Goal: Task Accomplishment & Management: Complete application form

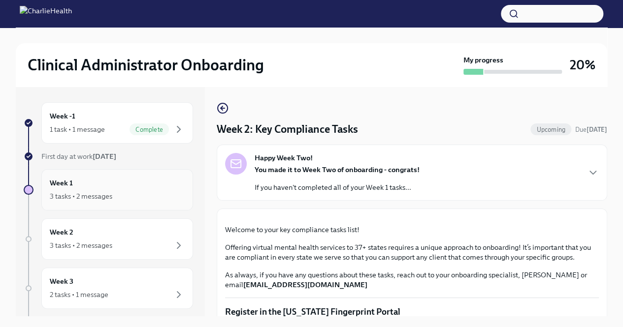
click at [128, 181] on div "Week 1 3 tasks • 2 messages" at bounding box center [117, 190] width 135 height 25
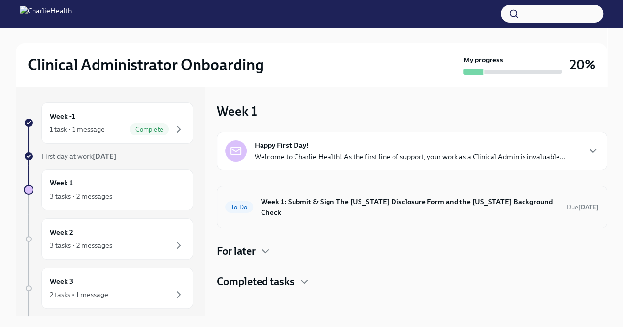
click at [486, 192] on div "To Do Week 1: Submit & Sign The [US_STATE] Disclosure Form and the [US_STATE] B…" at bounding box center [412, 207] width 390 height 42
click at [266, 204] on h6 "Week 1: Submit & Sign The [US_STATE] Disclosure Form and the [US_STATE] Backgro…" at bounding box center [410, 207] width 298 height 22
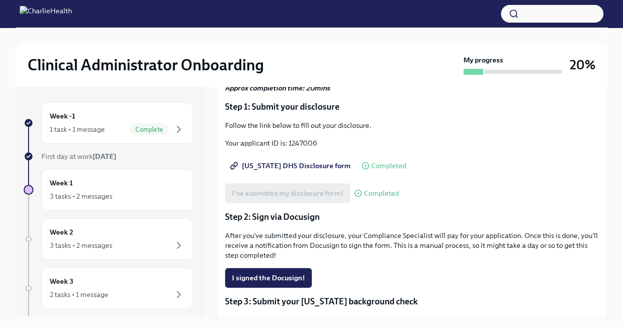
scroll to position [94, 0]
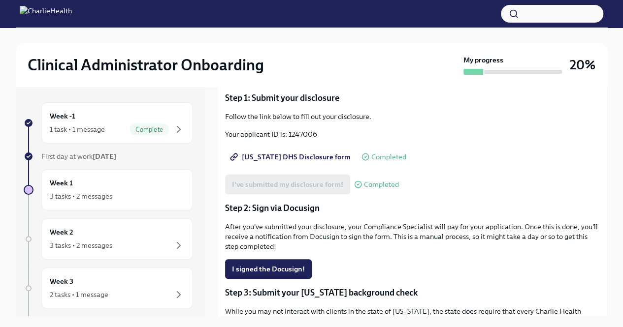
click at [279, 156] on span "[US_STATE] DHS Disclosure form" at bounding box center [291, 157] width 119 height 10
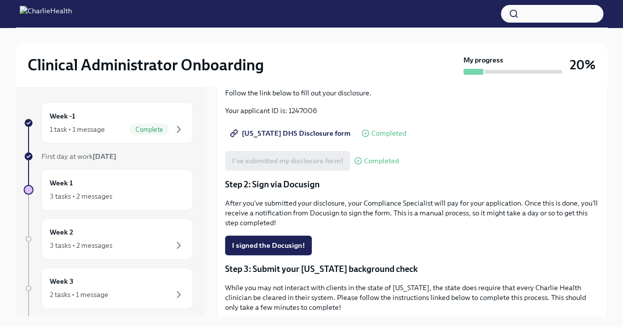
scroll to position [99, 0]
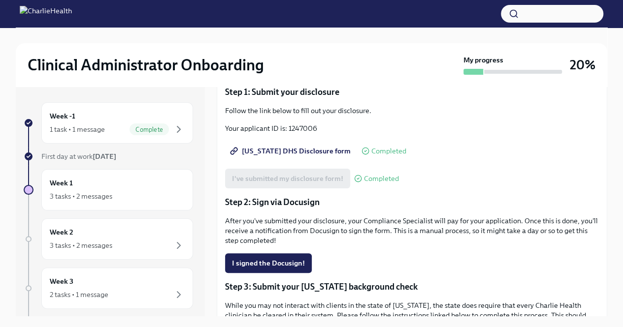
click at [276, 265] on span "I signed the Docusign!" at bounding box center [268, 263] width 73 height 10
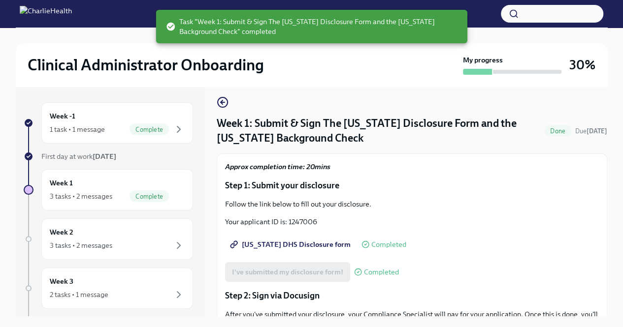
scroll to position [0, 0]
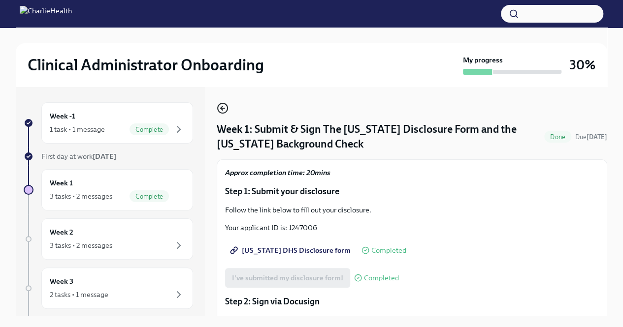
click at [225, 108] on icon "button" at bounding box center [223, 108] width 12 height 12
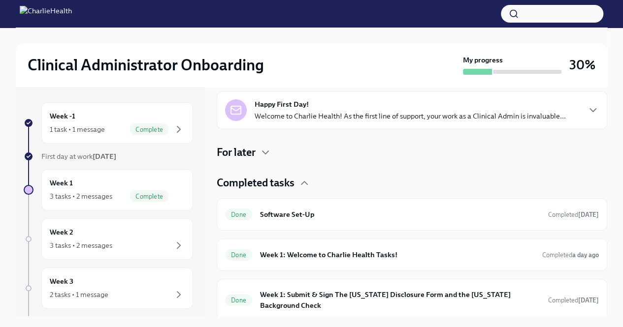
scroll to position [160, 0]
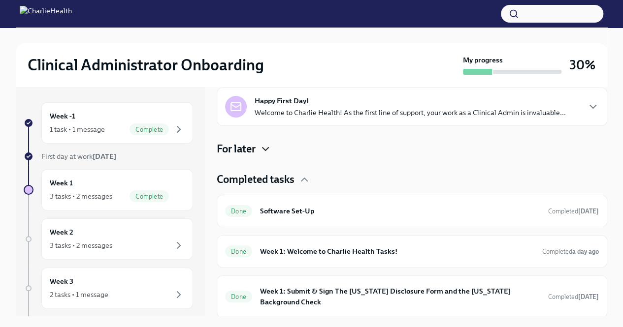
click at [264, 146] on icon "button" at bounding box center [265, 149] width 12 height 12
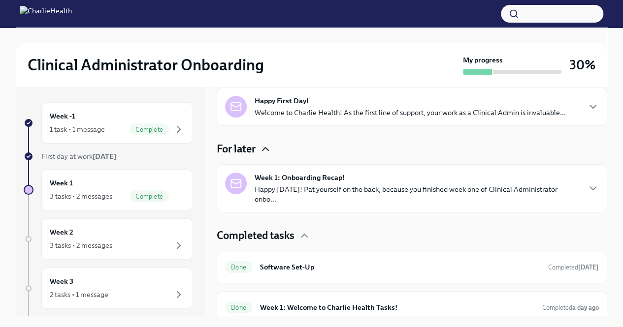
click at [359, 189] on p "Happy [DATE]! Pat yourself on the back, because you finished week one of Clinic…" at bounding box center [416, 195] width 324 height 20
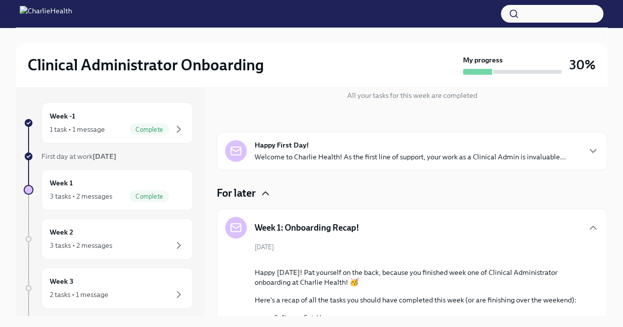
scroll to position [0, 0]
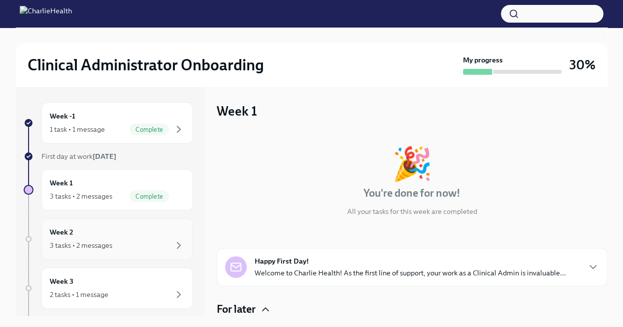
click at [147, 248] on div "3 tasks • 2 messages" at bounding box center [117, 246] width 135 height 12
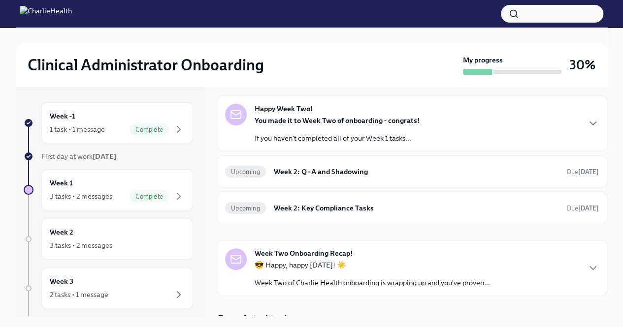
scroll to position [38, 0]
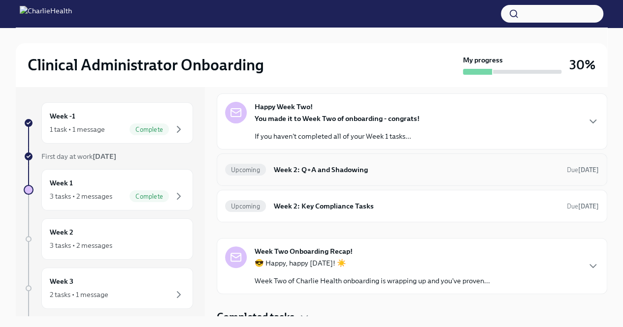
click at [335, 172] on h6 "Week 2: Q+A and Shadowing" at bounding box center [416, 169] width 285 height 11
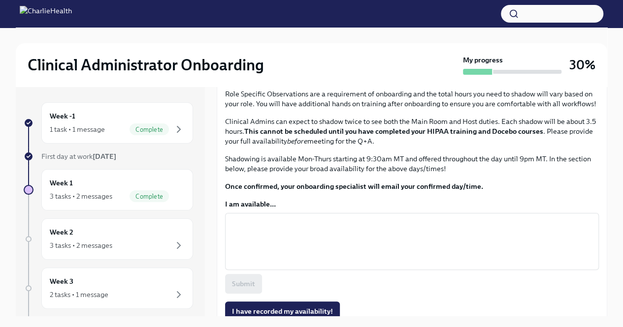
scroll to position [377, 0]
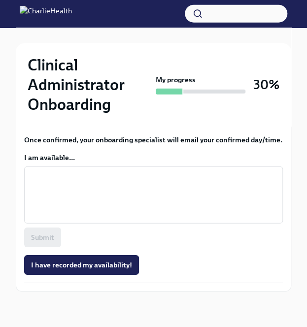
scroll to position [699, 0]
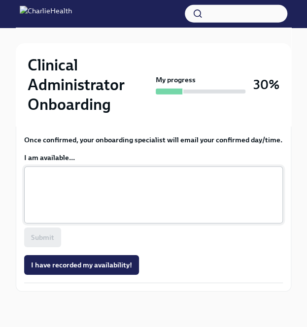
click at [100, 217] on textarea "I am available..." at bounding box center [153, 194] width 247 height 47
click at [131, 211] on textarea "[DATE] - [DATE]" at bounding box center [153, 194] width 247 height 47
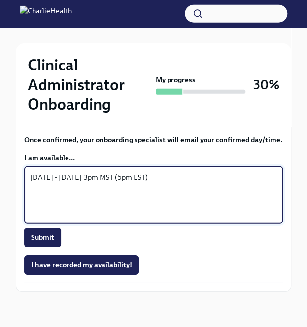
click at [91, 211] on textarea "[DATE] - [DATE] 3pm MST (5pm EST)" at bounding box center [153, 194] width 247 height 47
click at [161, 209] on textarea "[DATE] - [DATE]: 3pm MST (5pm EST)" at bounding box center [153, 194] width 247 height 47
click at [168, 208] on textarea "[DATE] - [DATE]: 3pm MST (5pm EST) - 9pm M" at bounding box center [153, 194] width 247 height 47
click at [187, 208] on textarea "[DATE] - [DATE]: 3pm MST (5pm EST) - 8pm M" at bounding box center [153, 194] width 247 height 47
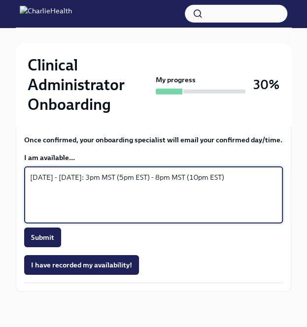
click at [168, 219] on textarea "[DATE] - [DATE]: 3pm MST (5pm EST) - 8pm MST (10pm EST)" at bounding box center [153, 194] width 247 height 47
type textarea "[DATE] - [DATE]: 3pm MST (5pm EST) - 8pm MST (10pm EST)"
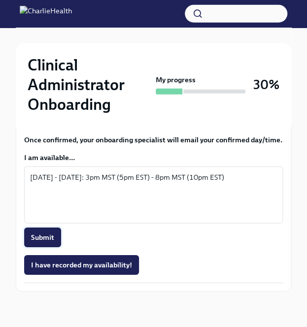
click at [50, 242] on span "Submit" at bounding box center [42, 237] width 23 height 10
click at [62, 270] on span "I have recorded my availability!" at bounding box center [81, 265] width 101 height 10
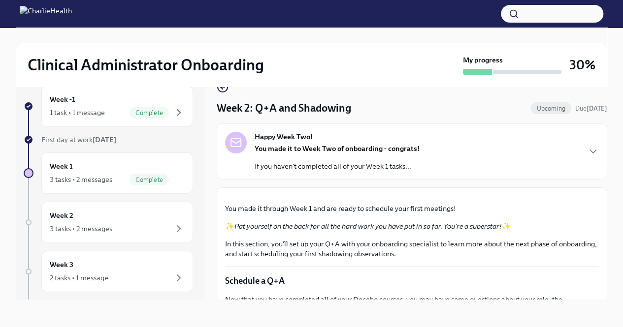
scroll to position [0, 0]
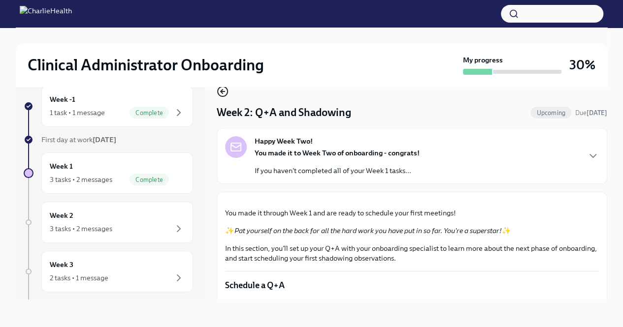
click at [224, 92] on icon "button" at bounding box center [222, 92] width 4 height 0
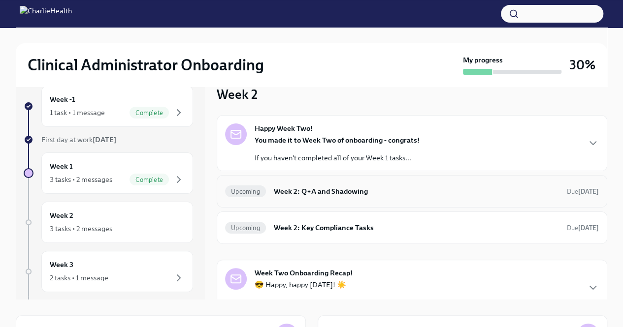
click at [407, 193] on h6 "Week 2: Q+A and Shadowing" at bounding box center [416, 191] width 285 height 11
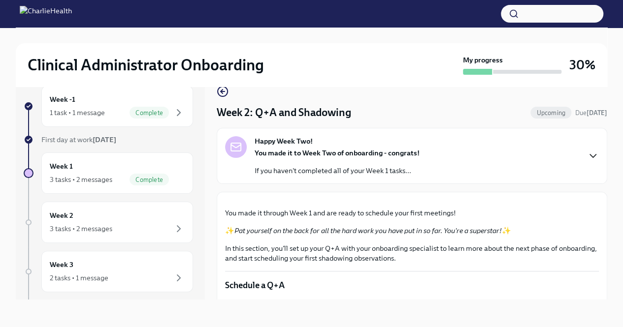
click at [587, 159] on icon "button" at bounding box center [593, 156] width 12 height 12
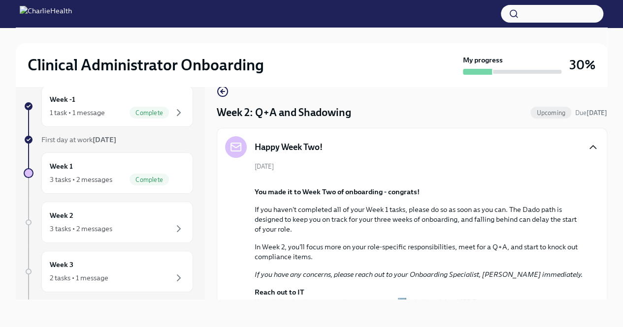
click at [586, 159] on div "Happy Week Two! [DATE] You made it to Week Two of onboarding - congrats! If you…" at bounding box center [412, 230] width 374 height 189
click at [220, 88] on icon "button" at bounding box center [223, 92] width 12 height 12
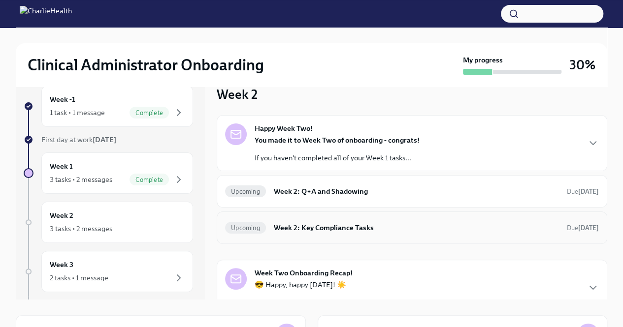
click at [340, 224] on h6 "Week 2: Key Compliance Tasks" at bounding box center [416, 227] width 285 height 11
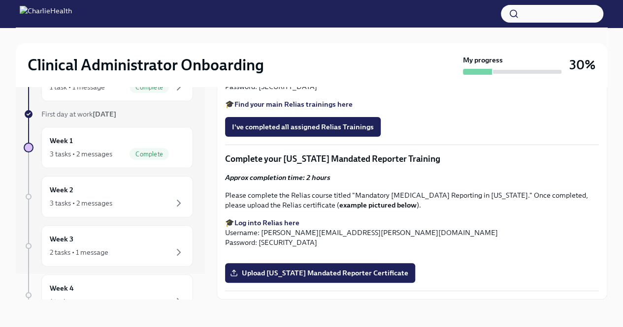
scroll to position [902, 0]
